Goal: Information Seeking & Learning: Learn about a topic

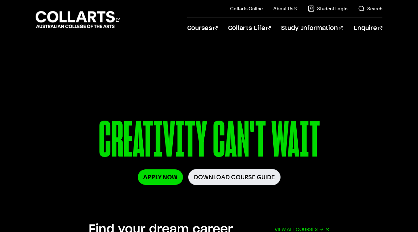
scroll to position [36, 0]
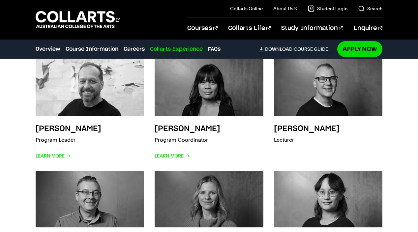
scroll to position [1909, 0]
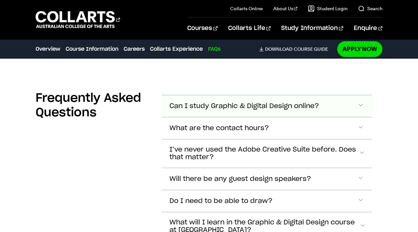
click at [243, 95] on button "Can I study Graphic & Digital Design online?" at bounding box center [266, 106] width 210 height 22
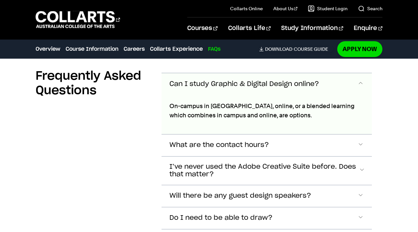
scroll to position [2137, 0]
click at [243, 79] on button "Can I study Graphic & Digital Design online?" at bounding box center [266, 84] width 210 height 22
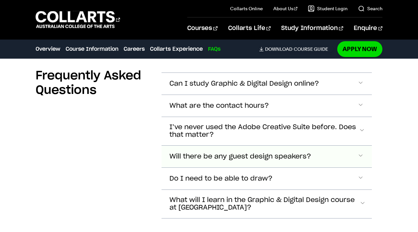
click at [247, 153] on span "Will there be any guest design speakers?" at bounding box center [240, 157] width 142 height 8
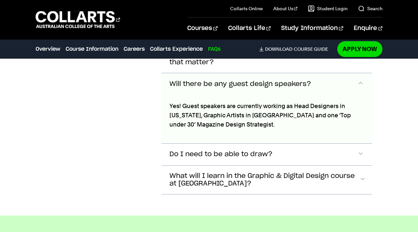
scroll to position [2210, 0]
click at [247, 80] on span "Will there be any guest design speakers?" at bounding box center [240, 84] width 142 height 8
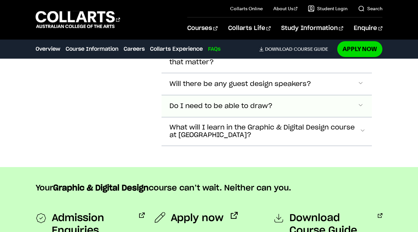
click at [243, 98] on button "Do I need to be able to draw?" at bounding box center [266, 106] width 210 height 22
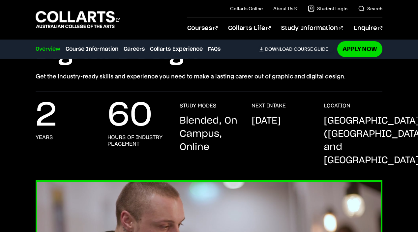
scroll to position [111, 0]
